Goal: Task Accomplishment & Management: Use online tool/utility

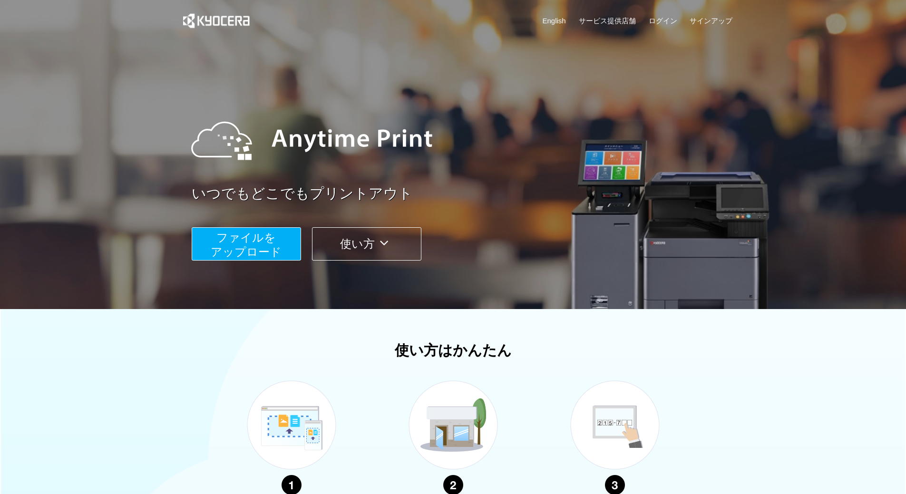
scroll to position [158, 0]
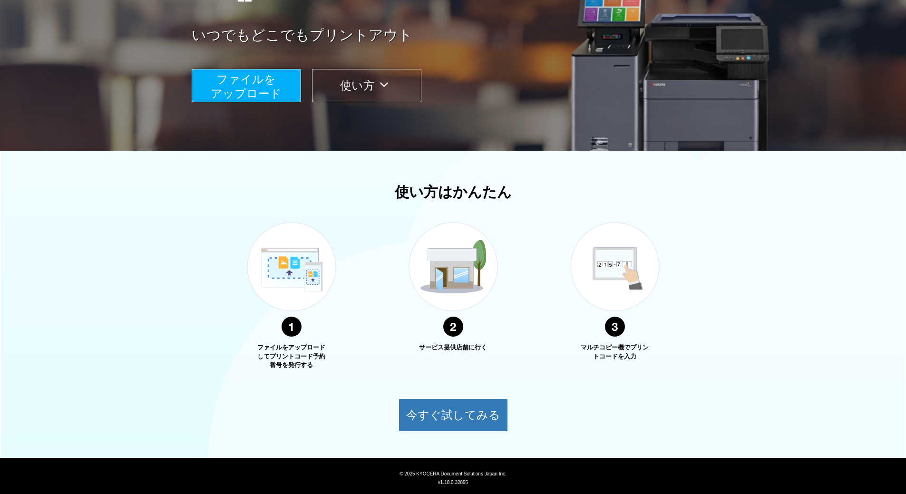
click at [250, 85] on span "ファイルを ​​アップロード" at bounding box center [246, 86] width 71 height 27
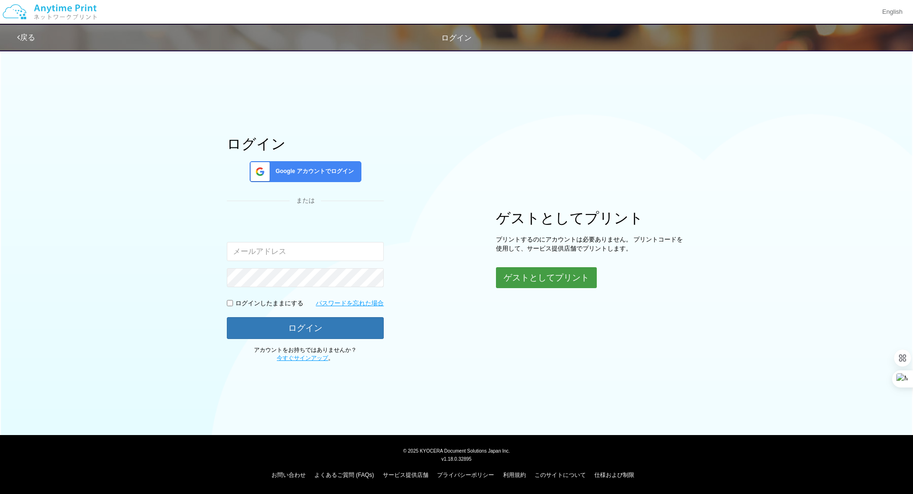
click at [556, 277] on button "ゲストとしてプリント" at bounding box center [546, 277] width 101 height 21
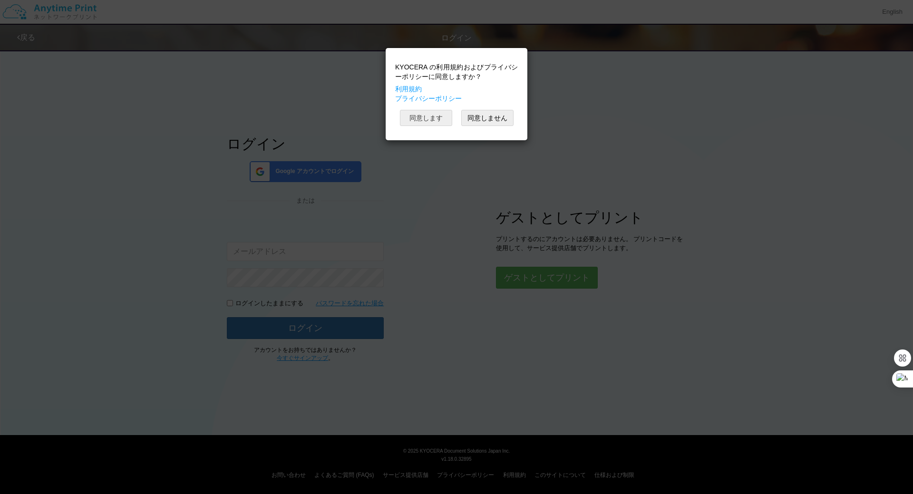
click at [423, 113] on button "同意します" at bounding box center [426, 118] width 52 height 16
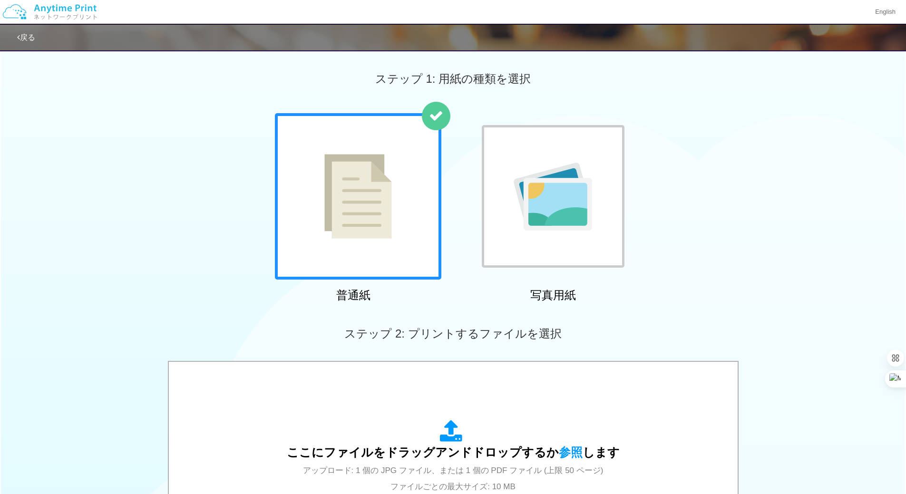
scroll to position [229, 0]
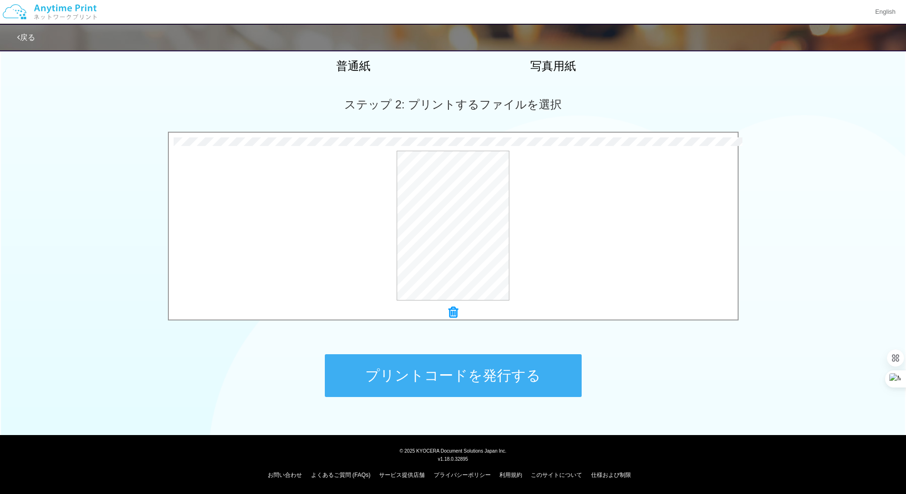
click at [481, 384] on button "プリントコードを発行する" at bounding box center [453, 375] width 257 height 43
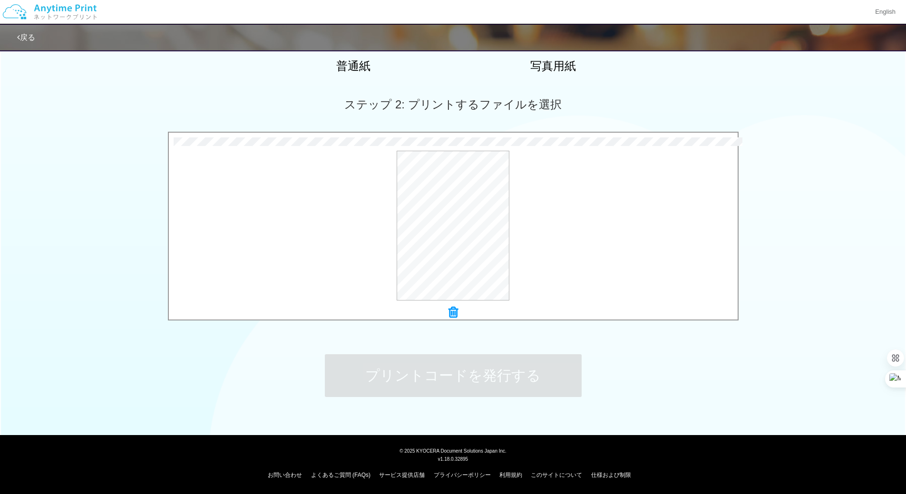
scroll to position [0, 0]
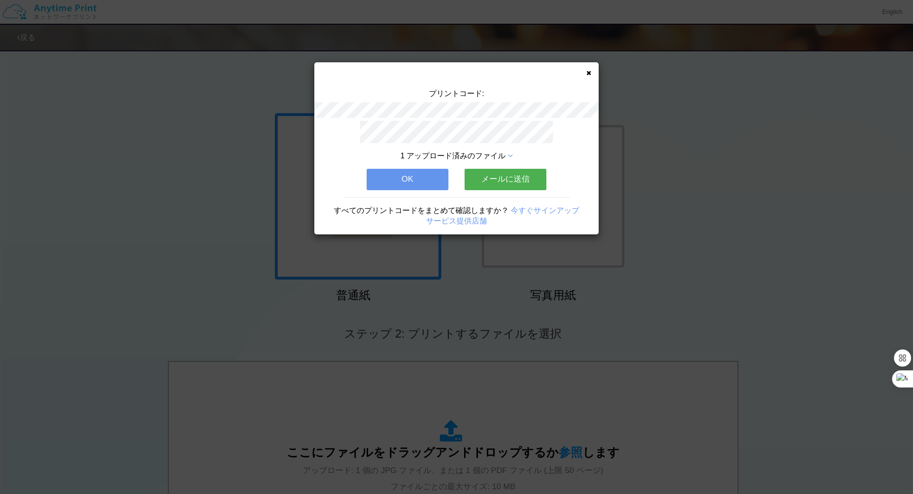
click at [504, 175] on button "メールに送信" at bounding box center [506, 179] width 82 height 21
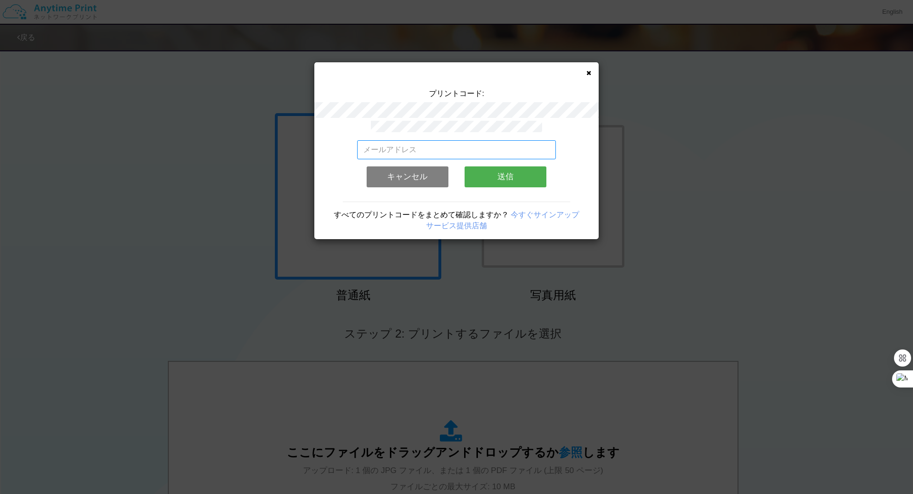
click at [390, 146] on input "email" at bounding box center [456, 149] width 199 height 19
click at [390, 145] on input "email" at bounding box center [456, 149] width 199 height 19
type input "[EMAIL_ADDRESS][DOMAIN_NAME]"
click at [519, 177] on button "送信" at bounding box center [506, 176] width 82 height 21
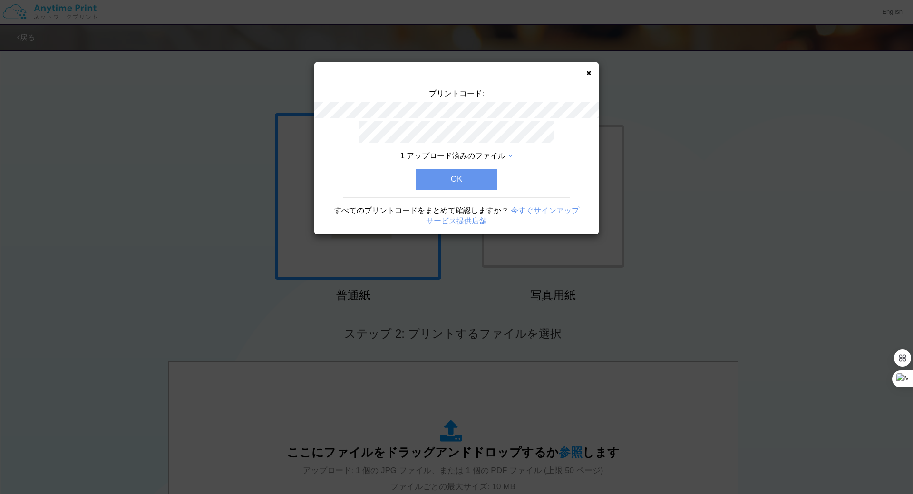
click at [456, 174] on button "OK" at bounding box center [457, 179] width 82 height 21
